Goal: Information Seeking & Learning: Learn about a topic

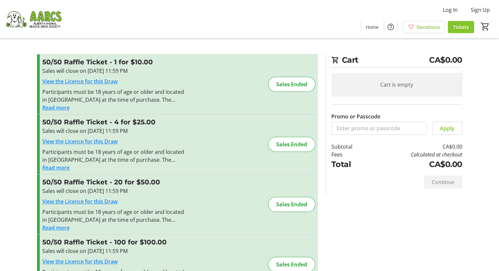
click at [48, 28] on img at bounding box center [33, 19] width 58 height 33
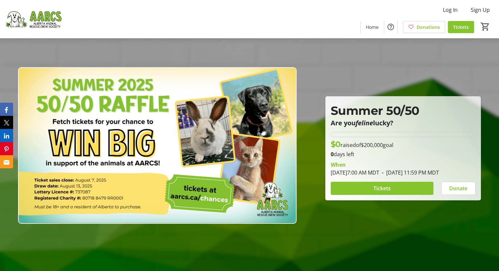
click at [42, 15] on img at bounding box center [33, 19] width 58 height 33
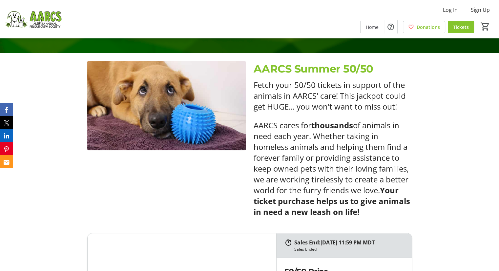
scroll to position [218, 0]
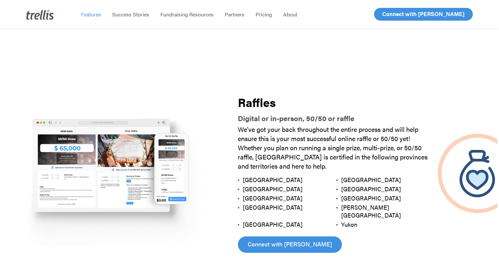
scroll to position [701, 0]
click at [140, 143] on img at bounding box center [113, 173] width 223 height 149
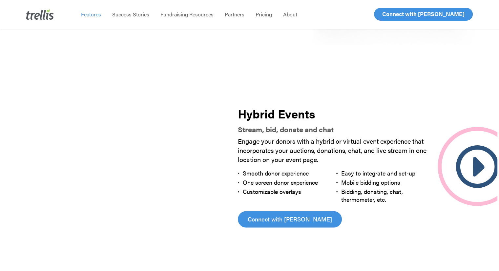
scroll to position [1146, 0]
